Goal: Task Accomplishment & Management: Manage account settings

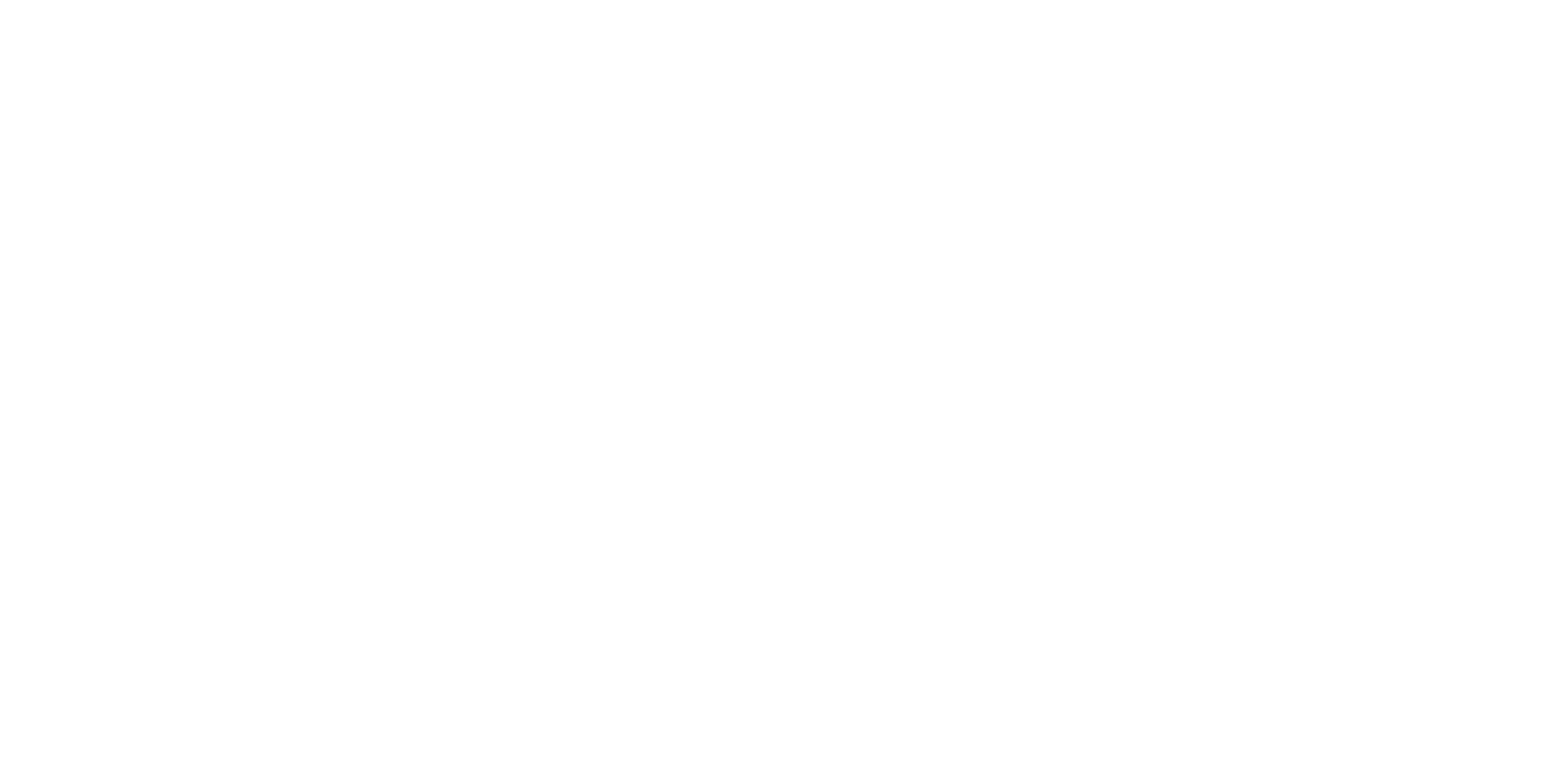
type input "**********"
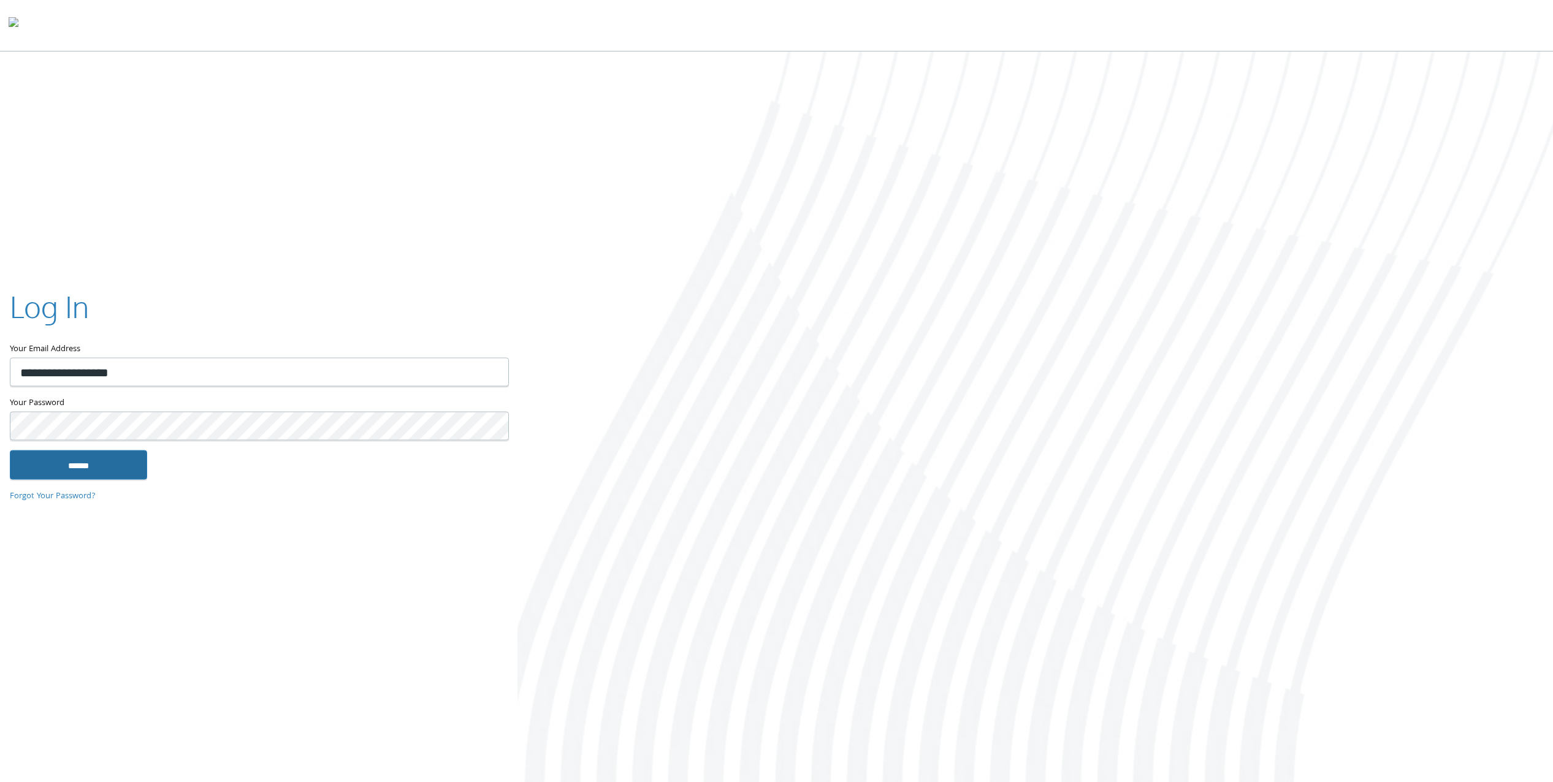
click at [96, 468] on input "******" at bounding box center [78, 465] width 137 height 29
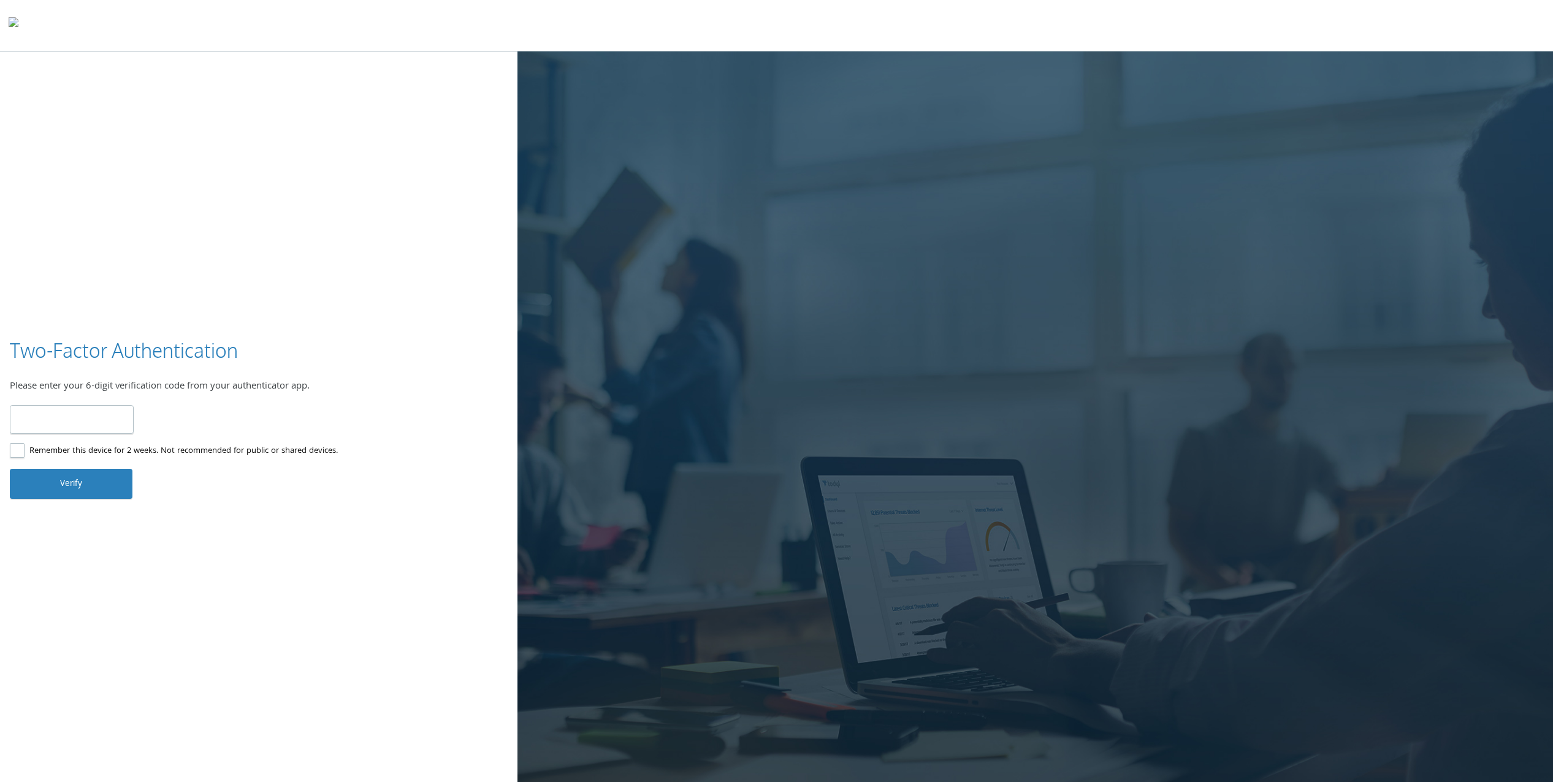
click at [41, 413] on input "number" at bounding box center [72, 419] width 124 height 29
type input "******"
